Goal: Navigation & Orientation: Find specific page/section

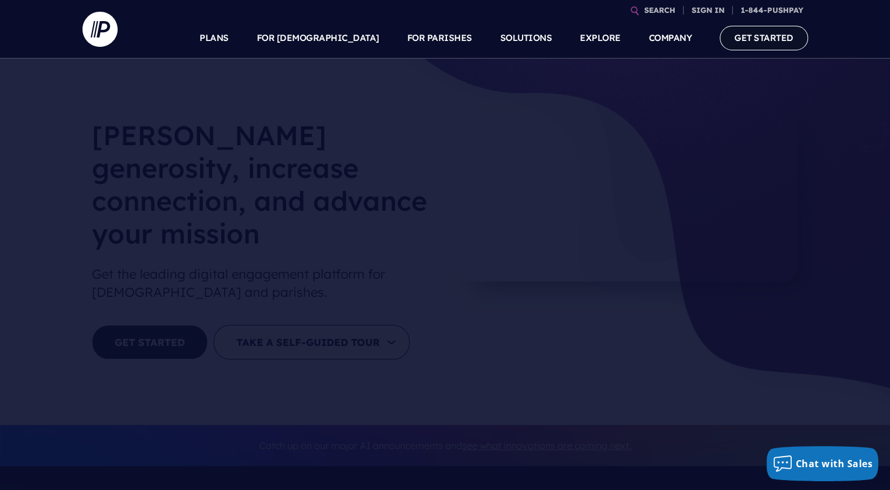
click at [755, 43] on link "GET STARTED" at bounding box center [764, 38] width 88 height 24
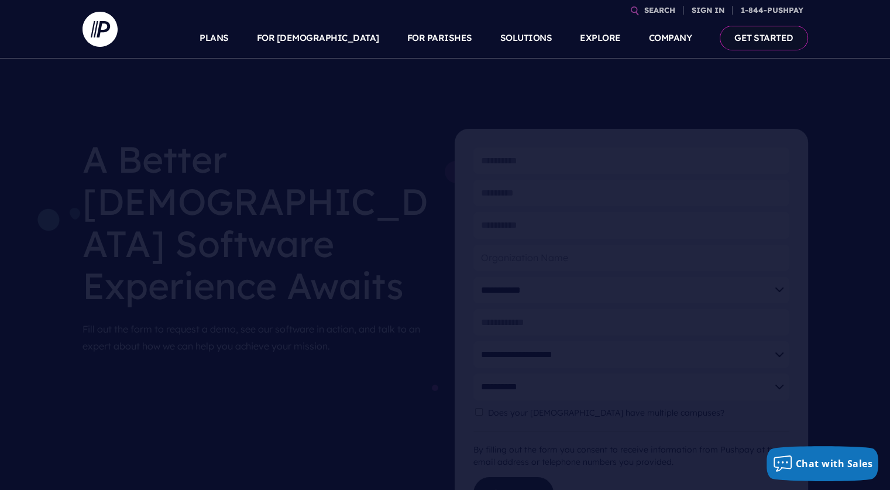
click at [769, 38] on link "GET STARTED" at bounding box center [764, 38] width 88 height 24
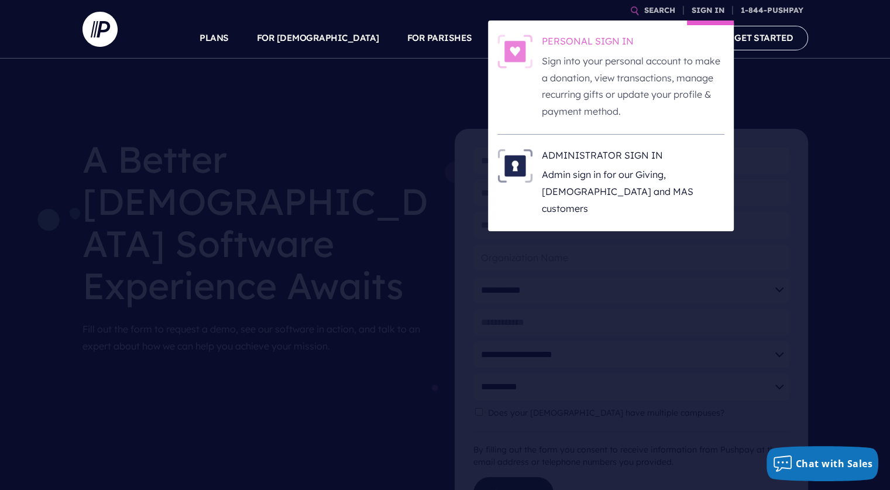
click at [596, 39] on h6 "PERSONAL SIGN IN" at bounding box center [633, 44] width 183 height 18
